Goal: Check status

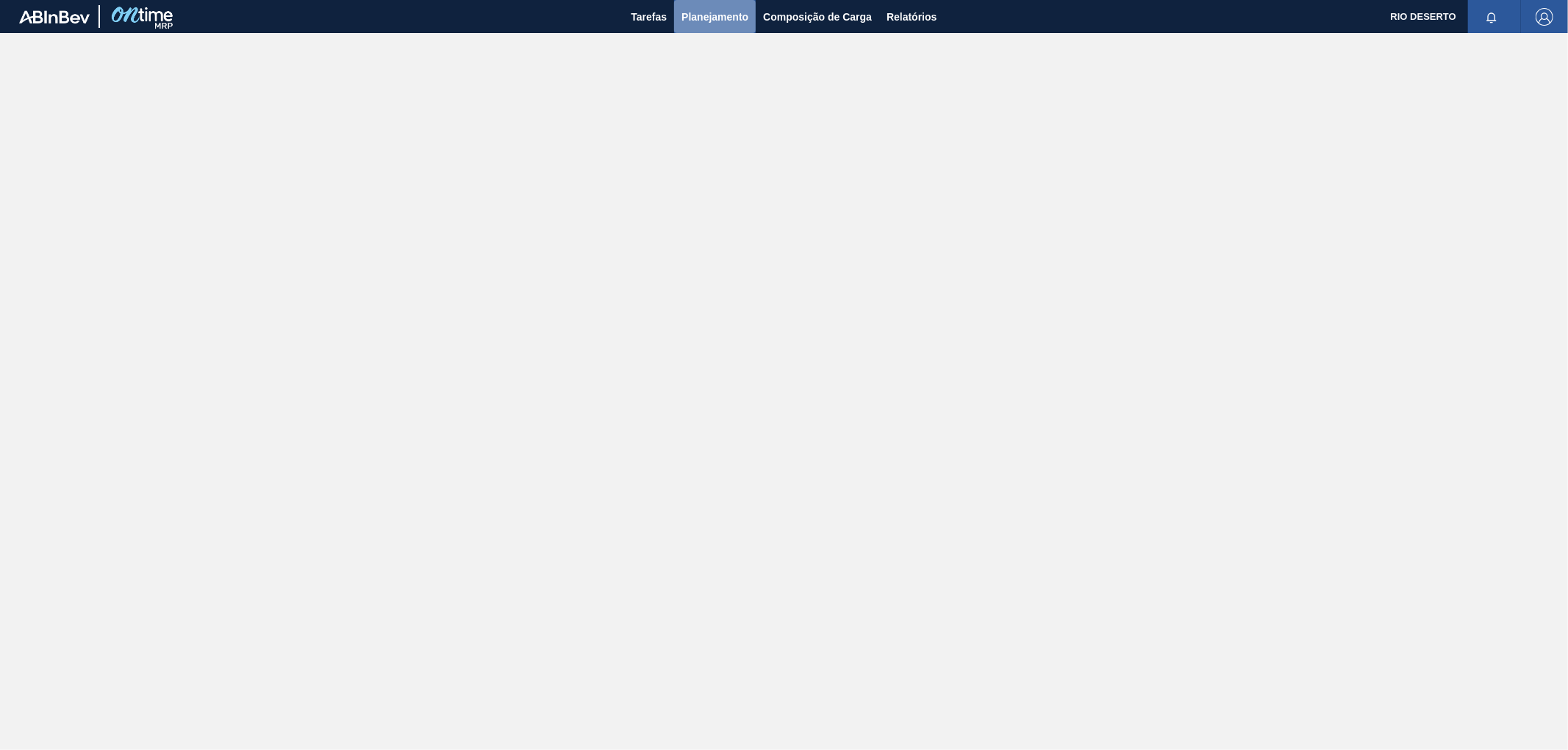
click at [726, 20] on span "Planejamento" at bounding box center [715, 17] width 67 height 18
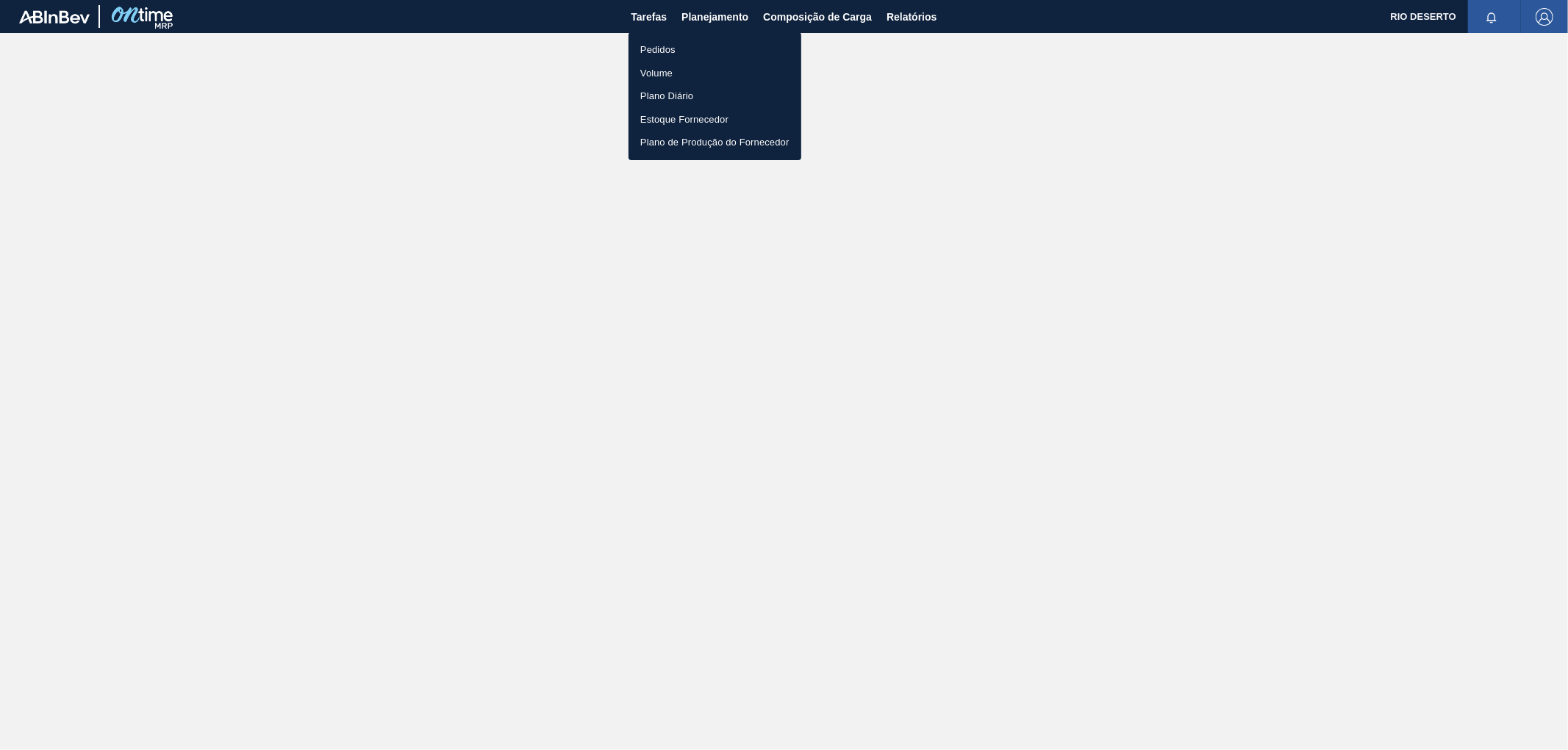
click at [660, 54] on li "Pedidos" at bounding box center [715, 50] width 173 height 24
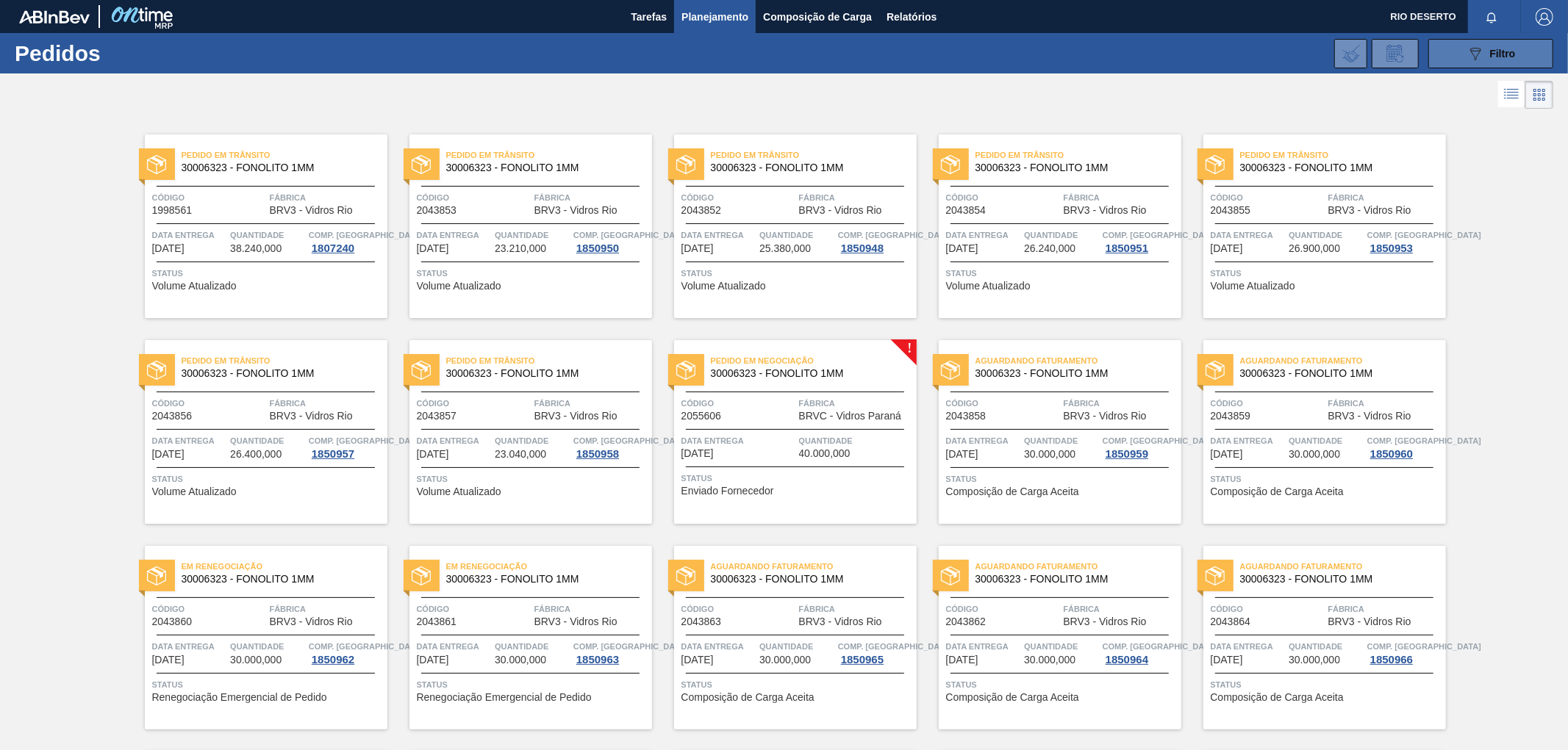
click at [1482, 59] on div "089F7B8B-B2A5-4AFE-B5C0-19BA573D28AC Filtro" at bounding box center [1491, 54] width 49 height 18
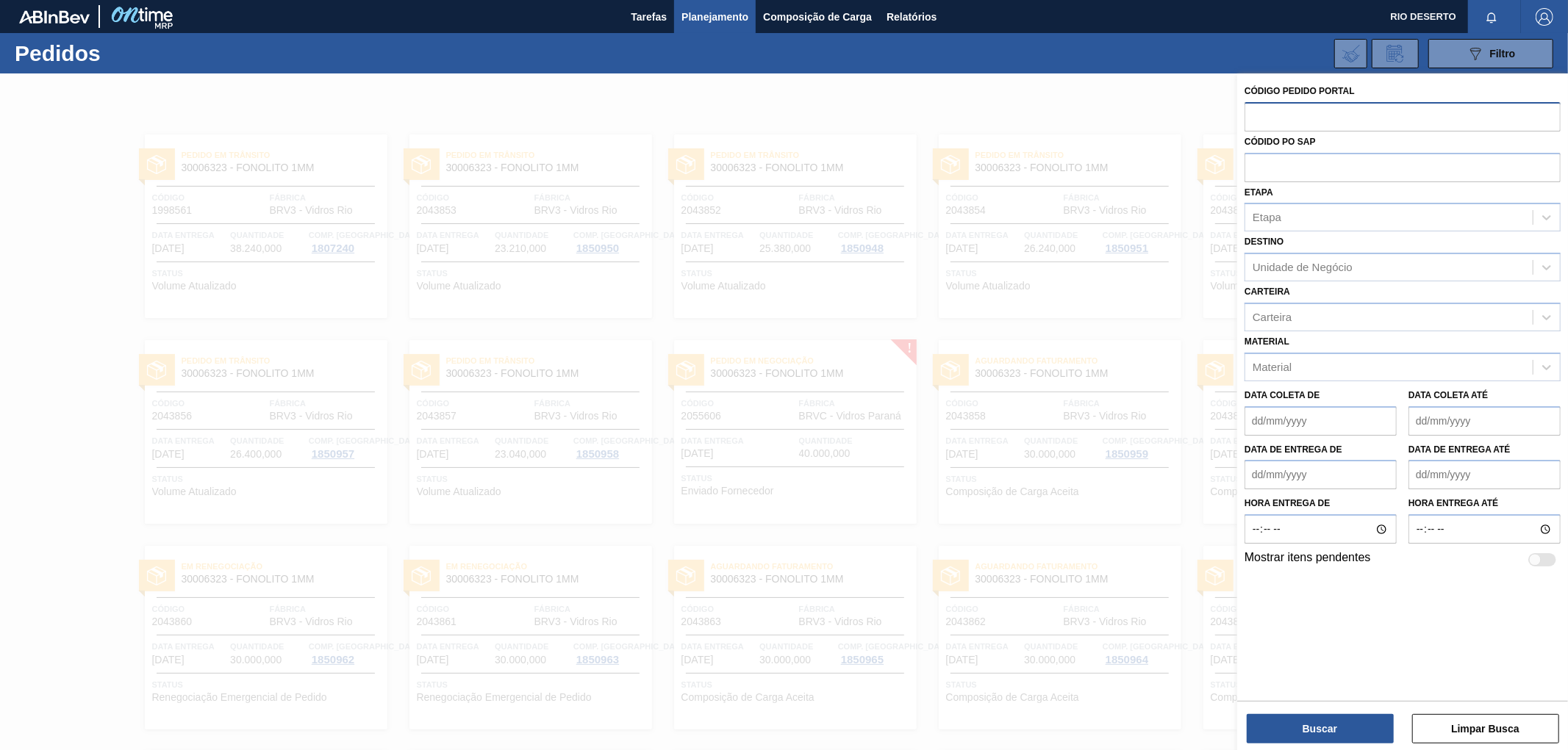
click at [1285, 116] on input "text" at bounding box center [1402, 116] width 316 height 28
paste input "2055606"
type input "2055606"
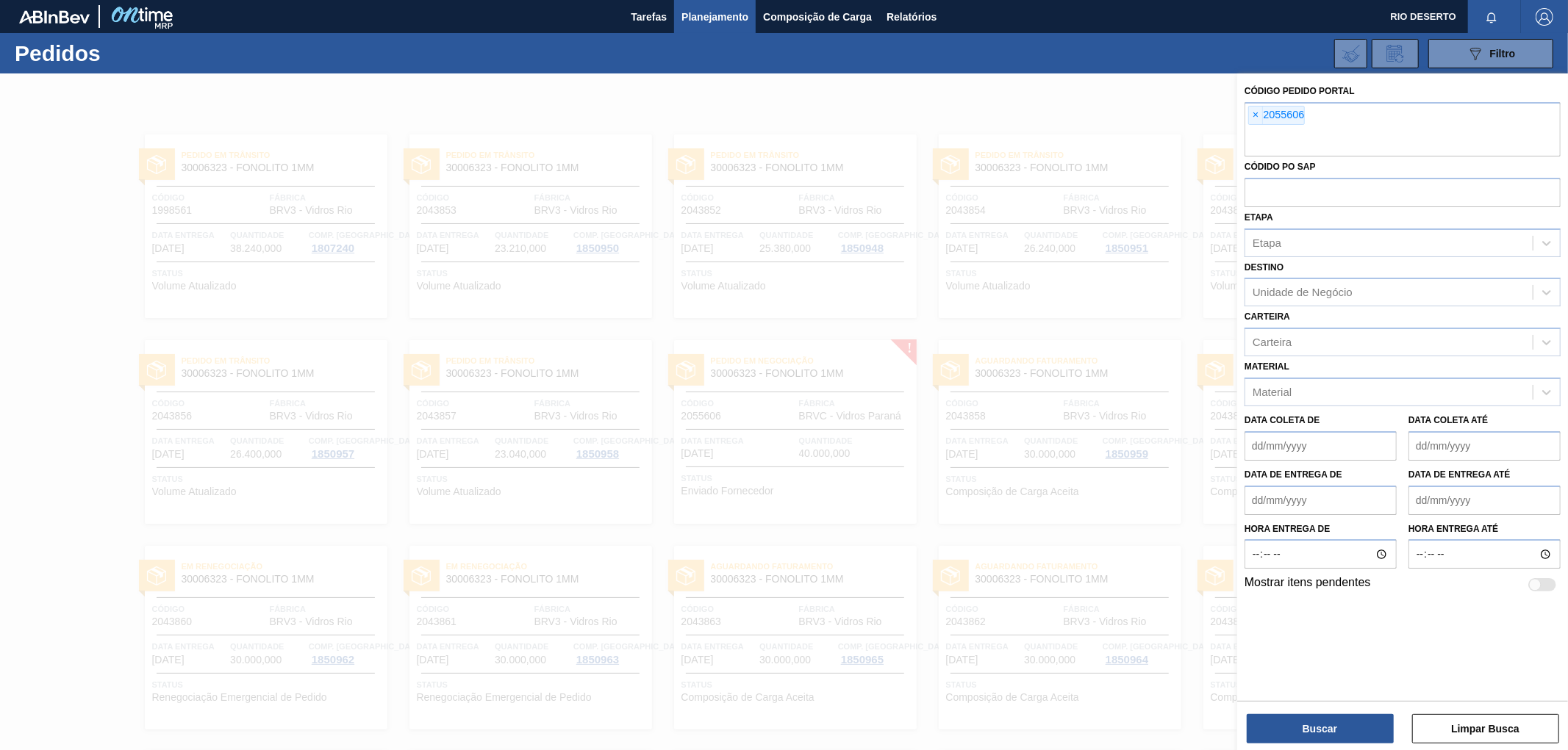
click at [1335, 744] on div "Código Pedido Portal × 2055606 Códido PO SAP Etapa Etapa Destino Unidade de Neg…" at bounding box center [1402, 413] width 330 height 679
click at [1335, 733] on button "Buscar" at bounding box center [1320, 728] width 147 height 29
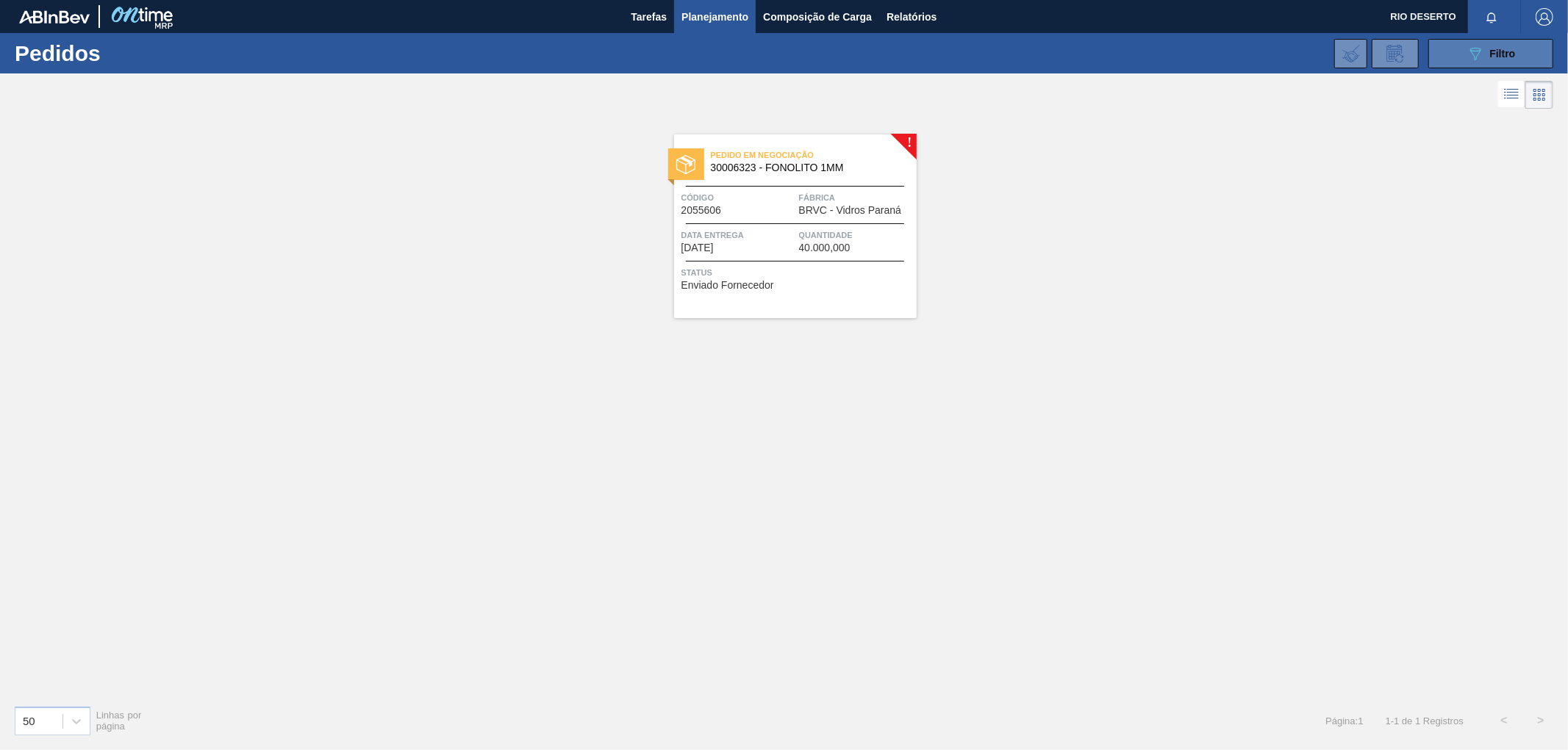
click at [1504, 67] on button "089F7B8B-B2A5-4AFE-B5C0-19BA573D28AC Filtro" at bounding box center [1491, 53] width 125 height 29
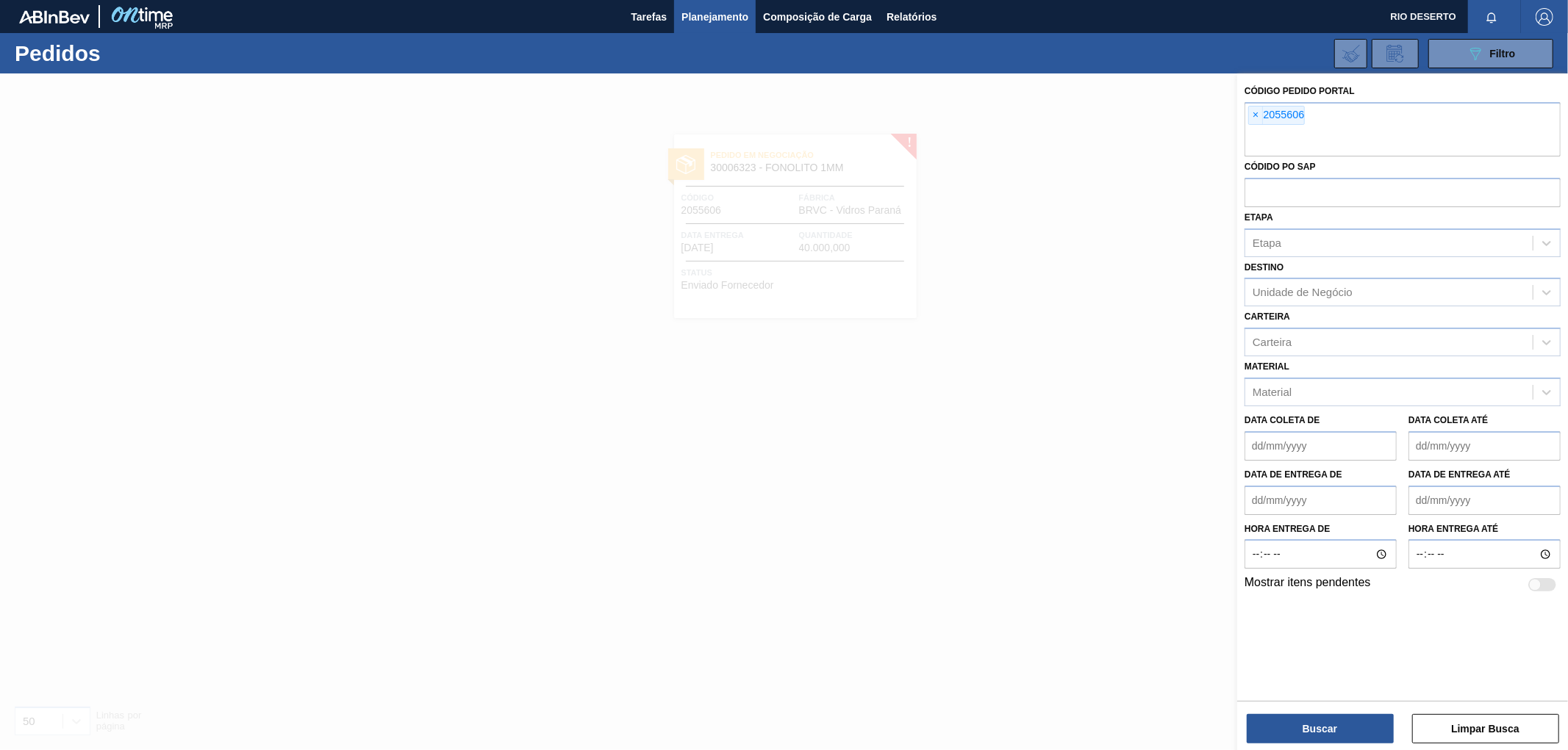
click at [1444, 13] on span "RIO DESERTO" at bounding box center [1423, 16] width 66 height 33
click at [1544, 10] on img "button" at bounding box center [1544, 17] width 18 height 18
click at [1490, 130] on li "Sair" at bounding box center [1500, 131] width 112 height 26
